Goal: Find specific page/section: Find specific page/section

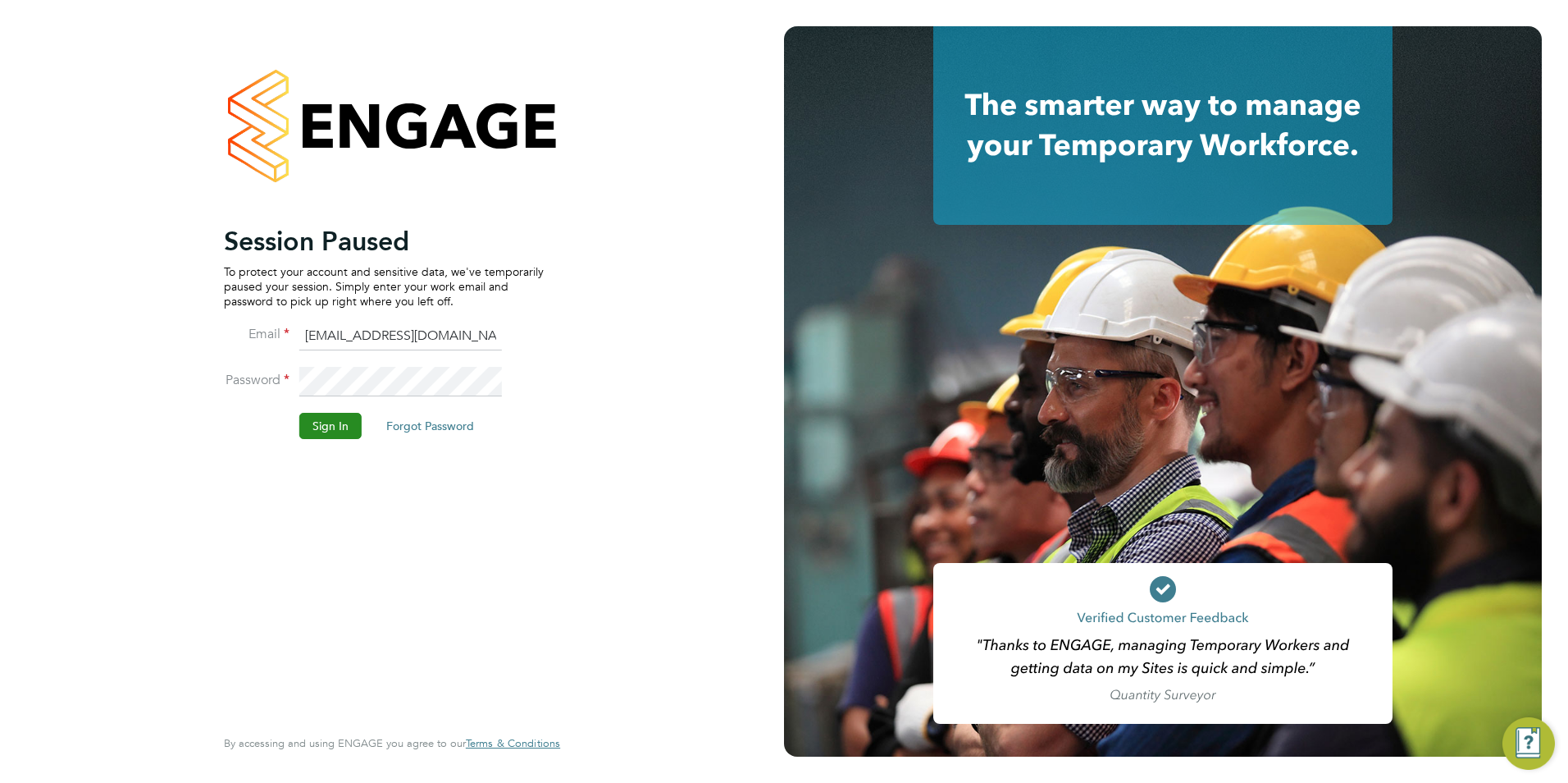
click at [305, 428] on button "Sign In" at bounding box center [330, 426] width 62 height 27
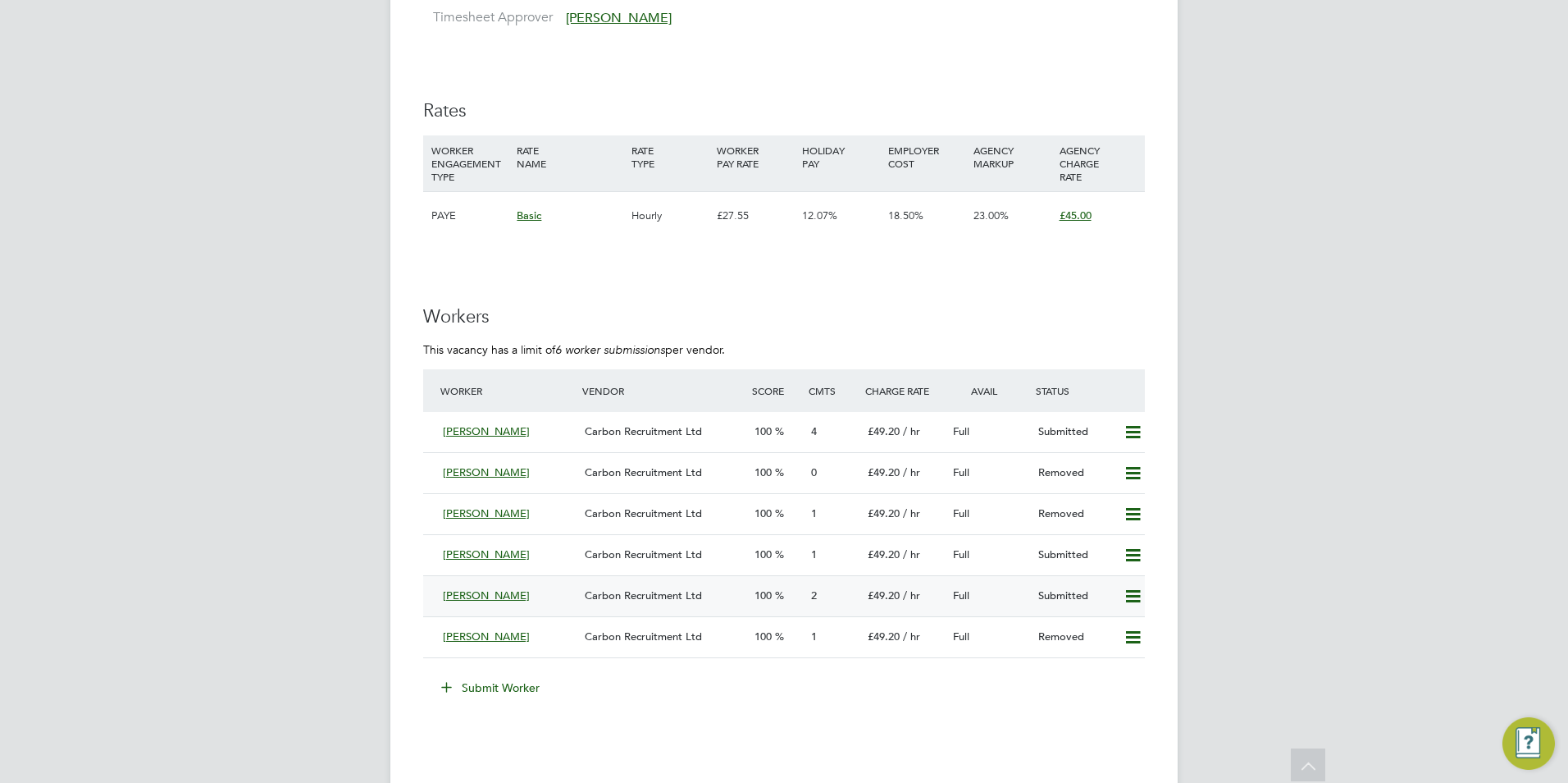
scroll to position [2640, 0]
